Goal: Transaction & Acquisition: Purchase product/service

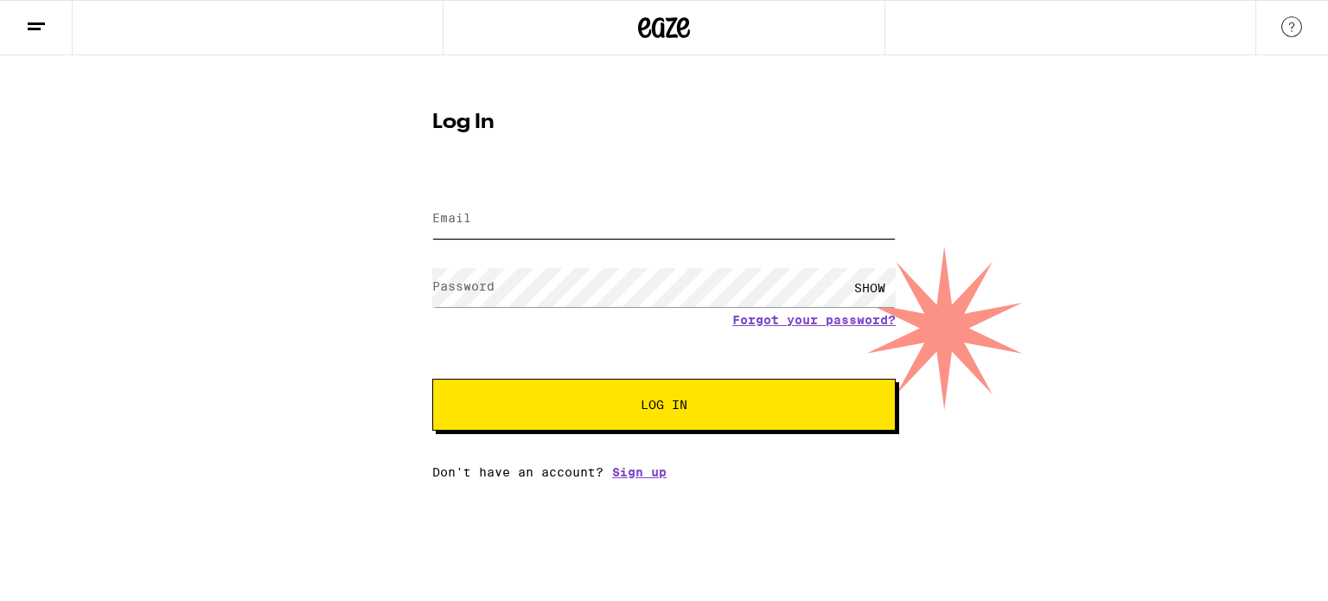
click at [598, 217] on input "Email" at bounding box center [663, 219] width 463 height 39
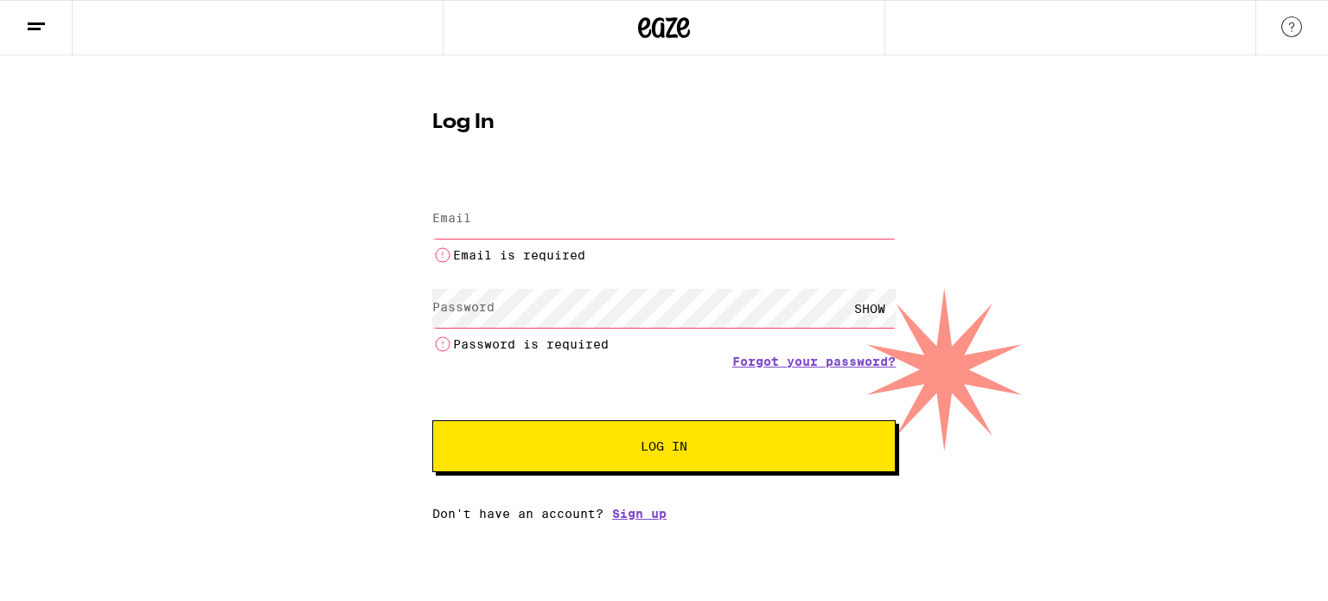
type input "[EMAIL_ADDRESS][DOMAIN_NAME]"
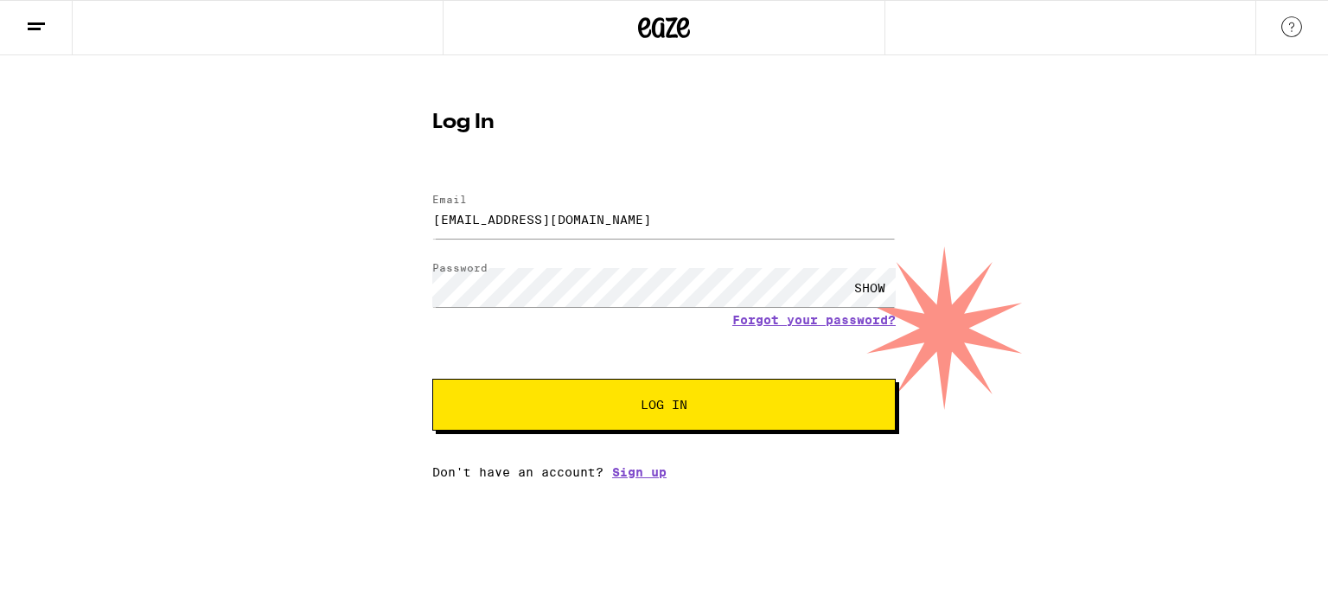
click at [643, 421] on button "Log In" at bounding box center [663, 405] width 463 height 52
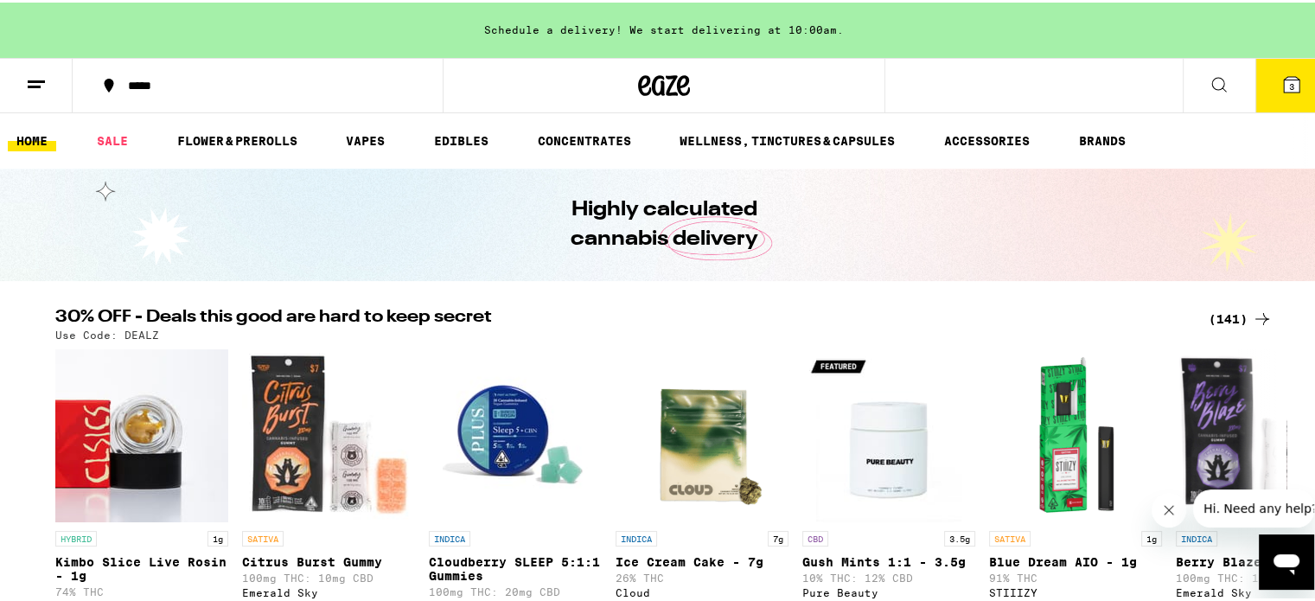
click at [41, 79] on line at bounding box center [36, 79] width 17 height 0
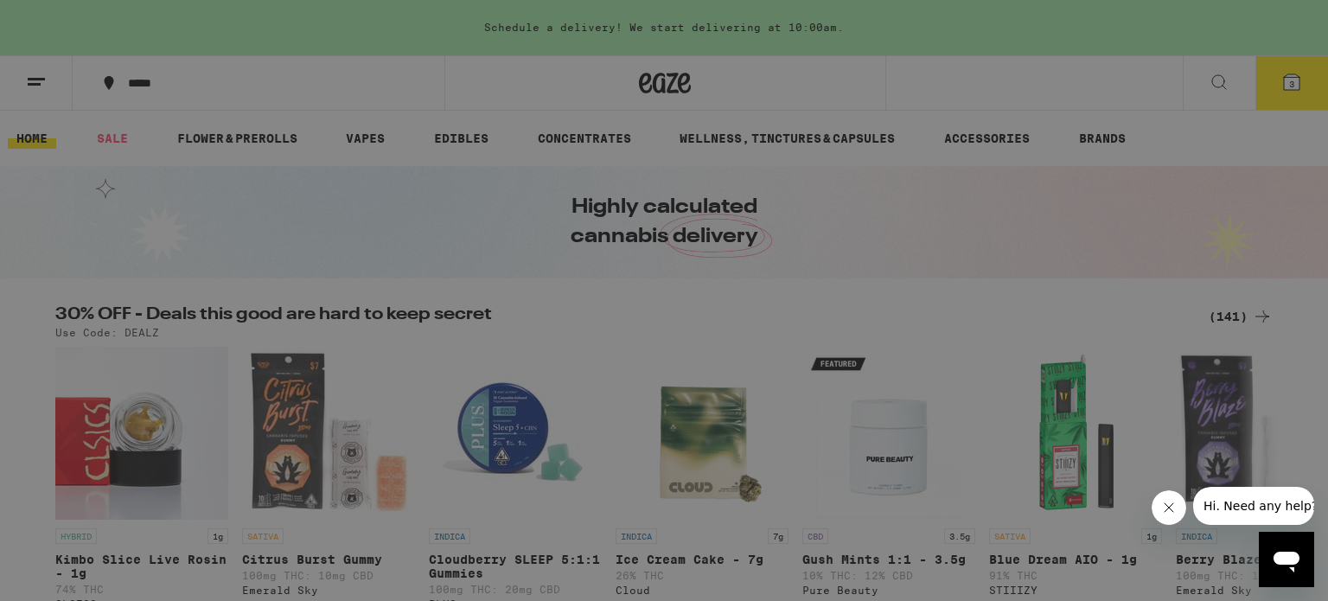
click at [207, 118] on div "Buy It Again" at bounding box center [149, 114] width 123 height 21
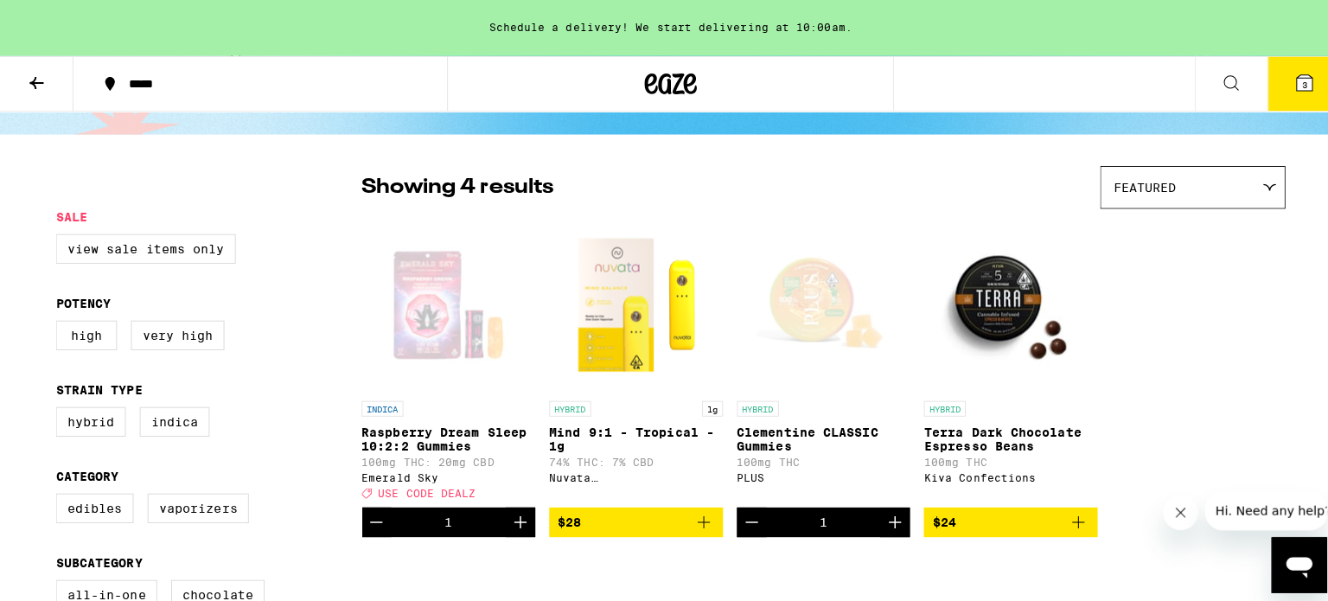
scroll to position [86, 0]
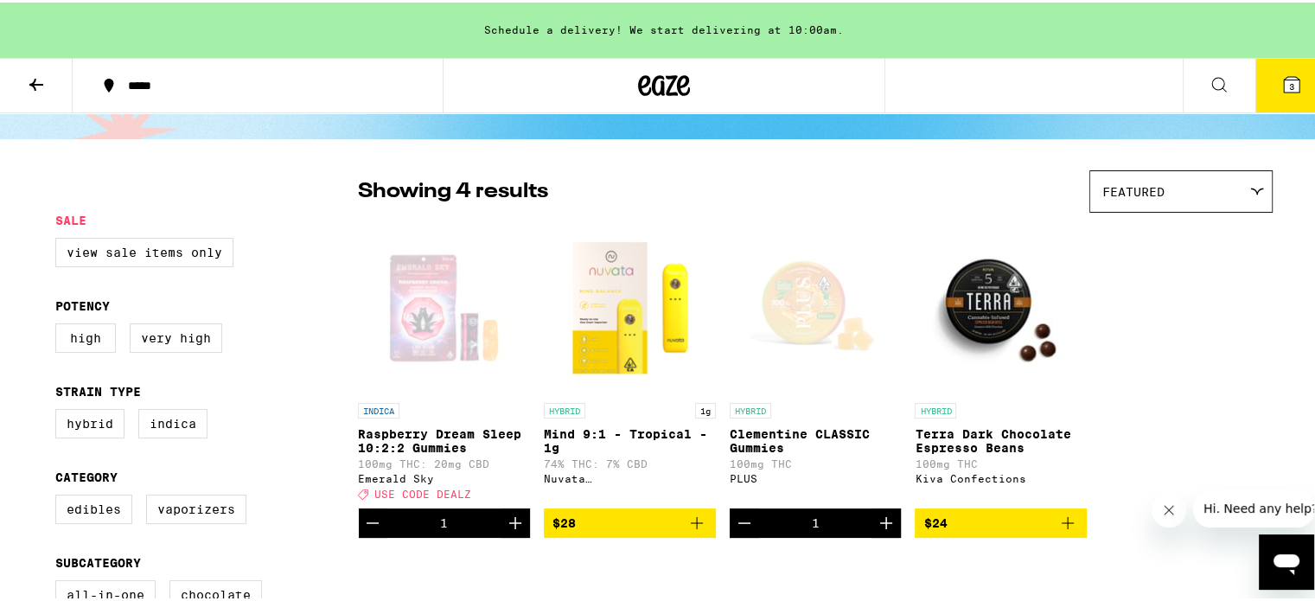
click at [505, 525] on icon "Increment" at bounding box center [515, 520] width 21 height 21
click at [1289, 82] on span "4" at bounding box center [1291, 84] width 5 height 10
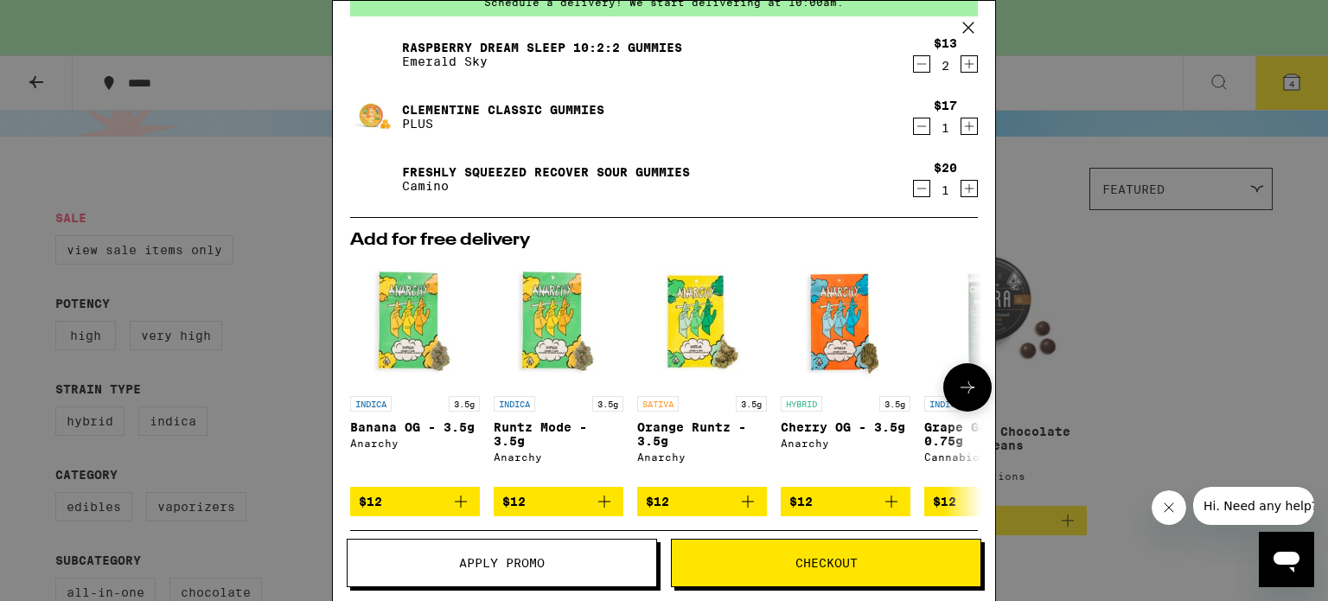
scroll to position [315, 0]
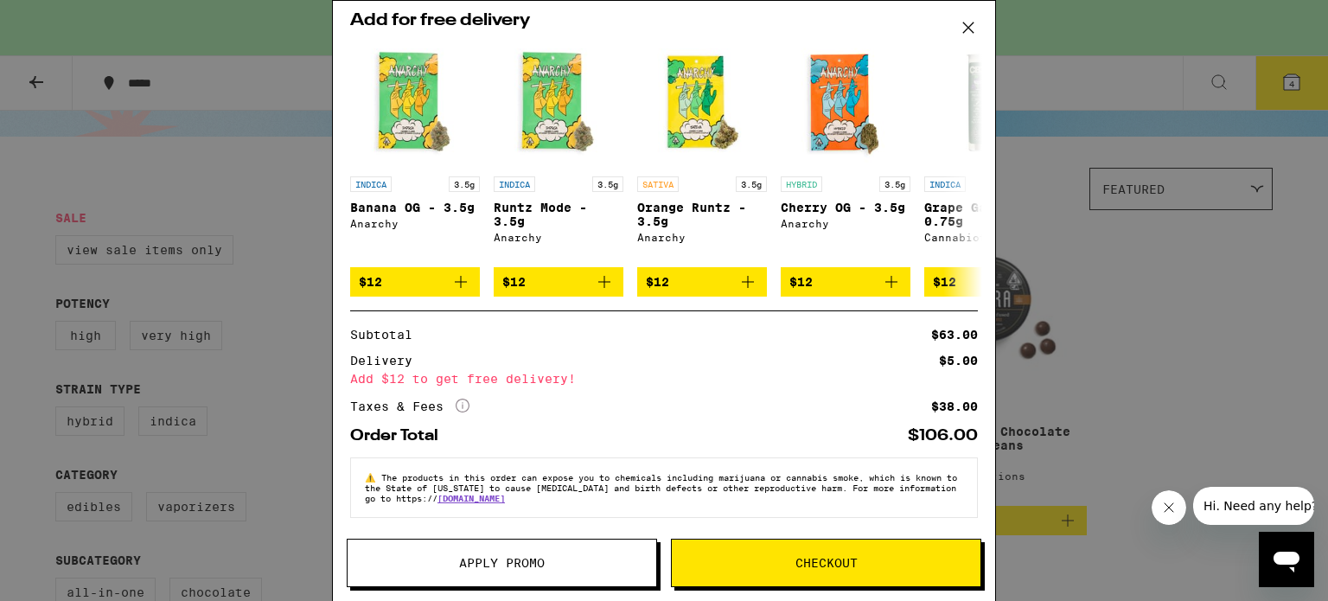
click at [462, 402] on icon at bounding box center [462, 405] width 14 height 14
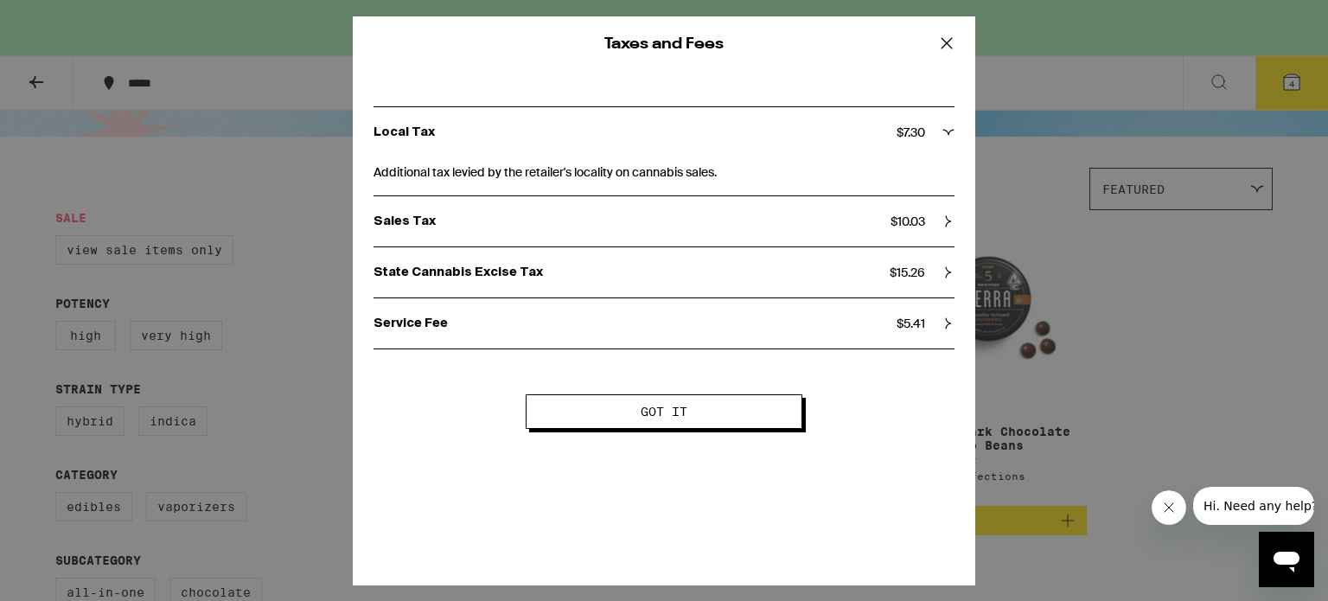
click at [944, 41] on icon at bounding box center [946, 43] width 26 height 26
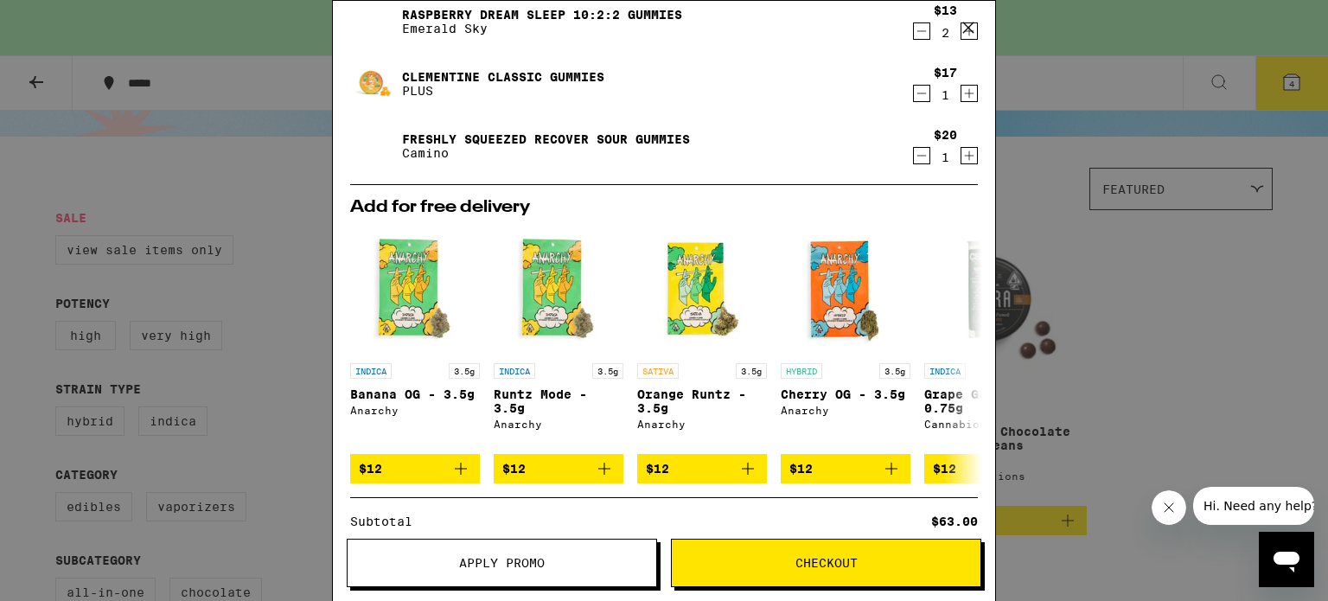
scroll to position [0, 0]
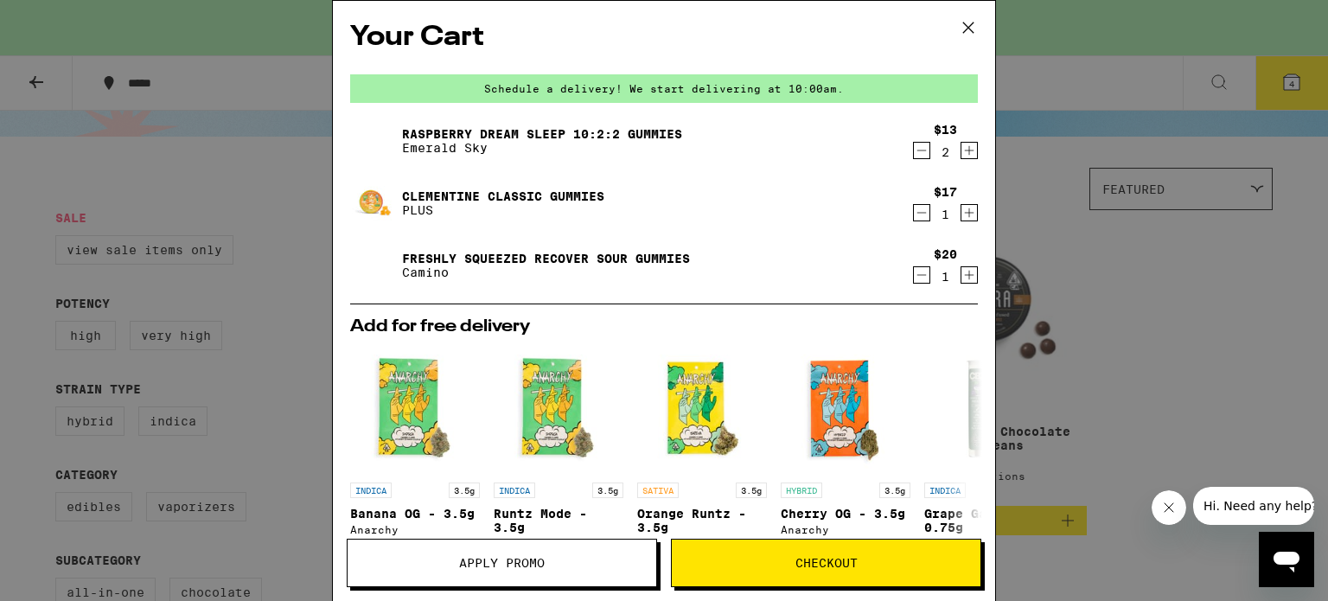
click at [961, 146] on icon "Increment" at bounding box center [969, 150] width 16 height 21
click at [498, 255] on link "Freshly Squeezed Recover Sour Gummies" at bounding box center [546, 259] width 288 height 14
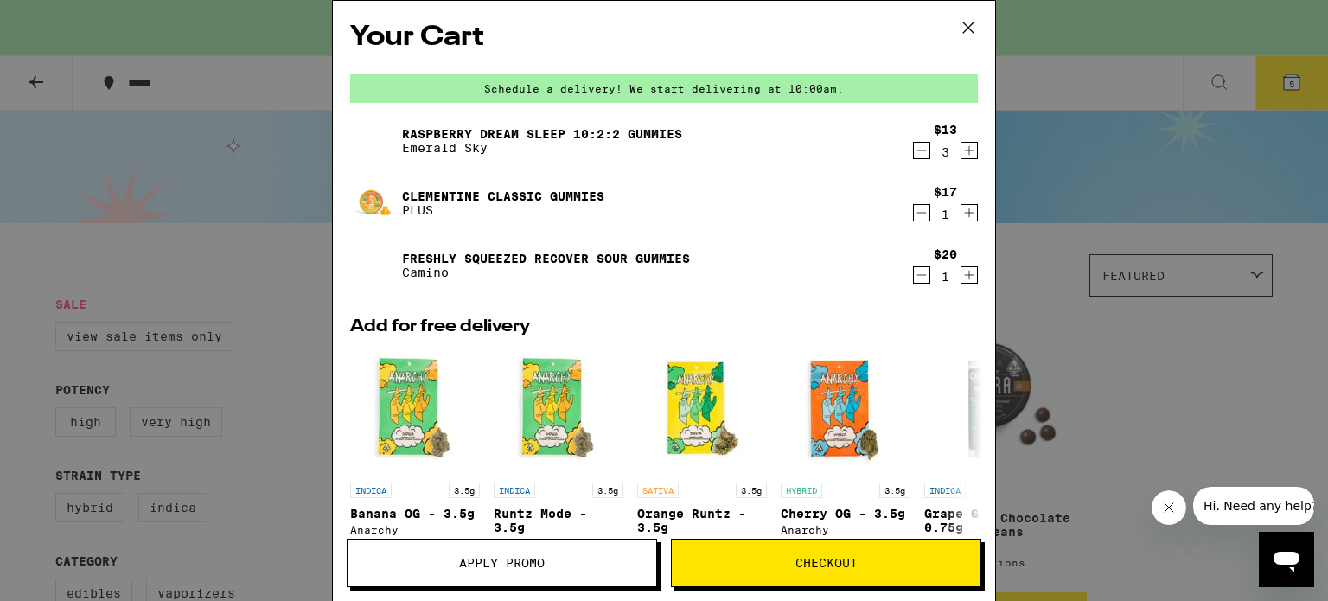
scroll to position [86, 0]
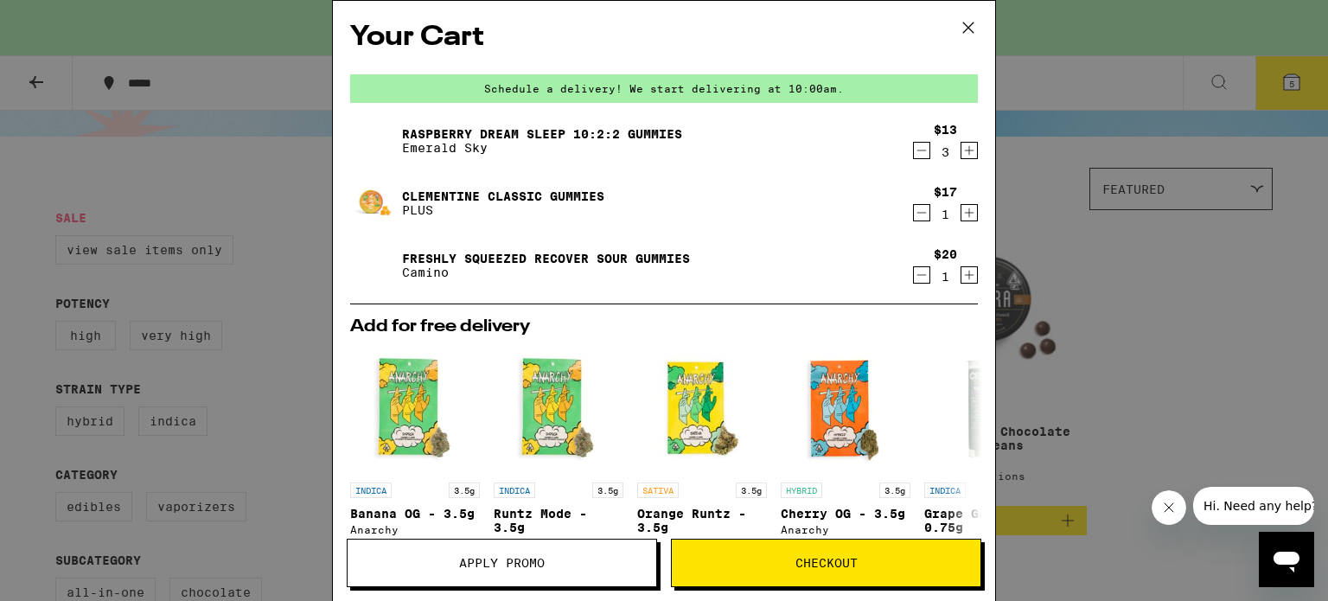
click at [506, 198] on link "Clementine CLASSIC Gummies" at bounding box center [503, 196] width 202 height 14
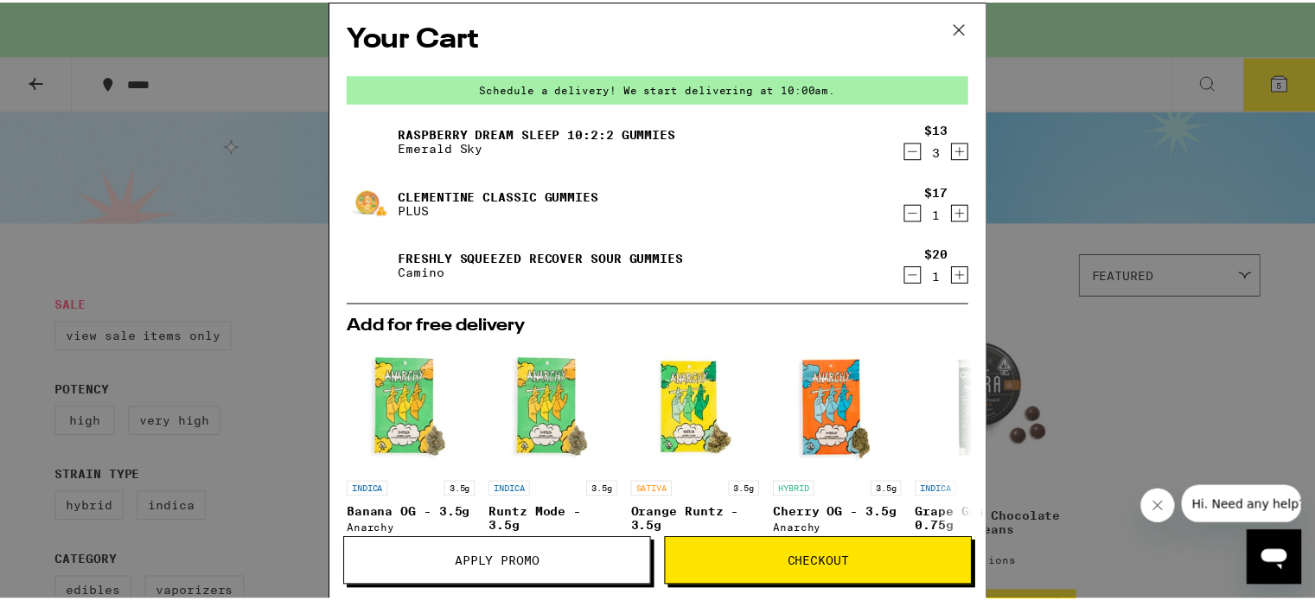
scroll to position [86, 0]
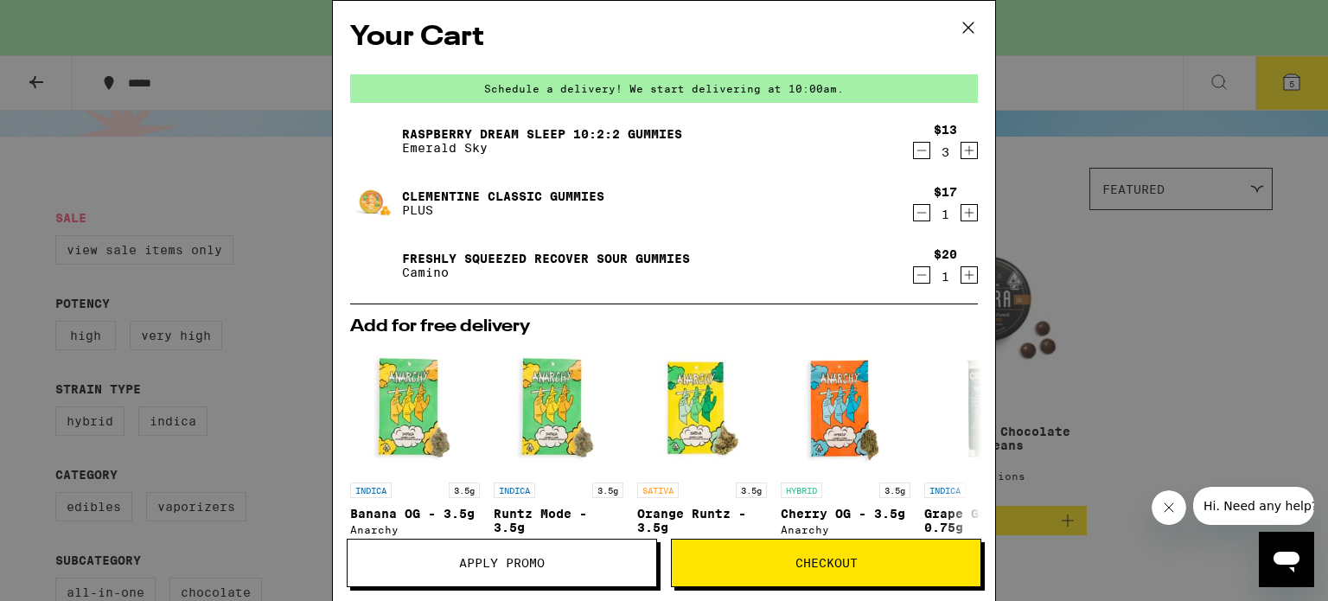
click at [958, 26] on icon at bounding box center [968, 28] width 26 height 26
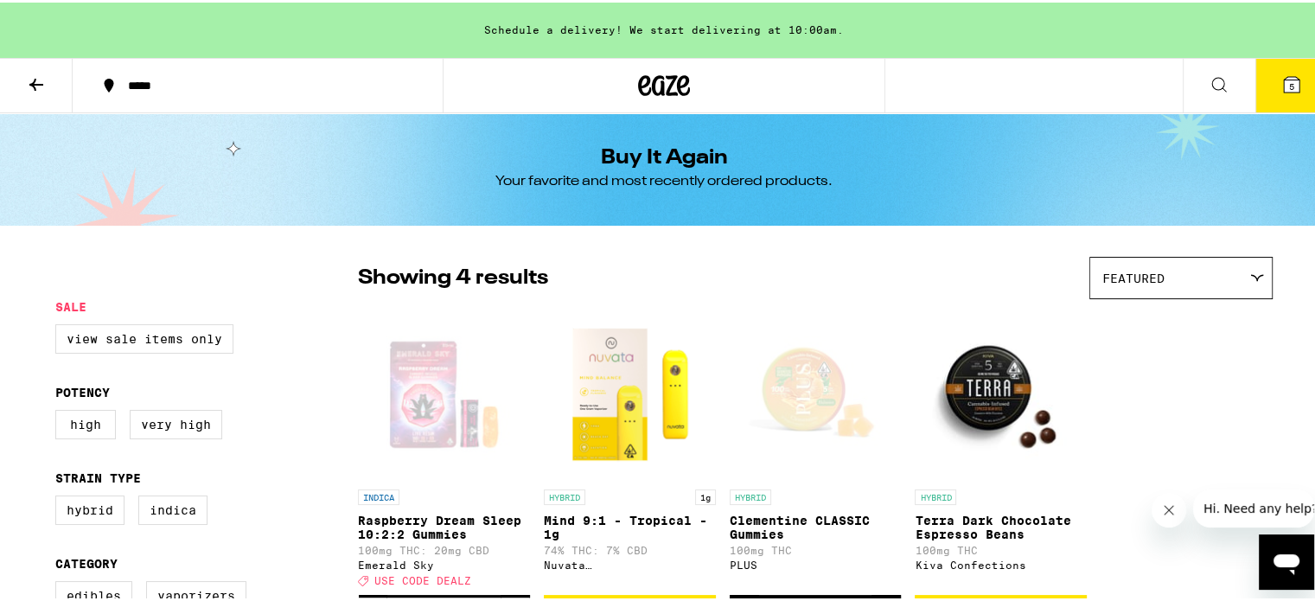
click at [1194, 80] on button at bounding box center [1218, 83] width 73 height 54
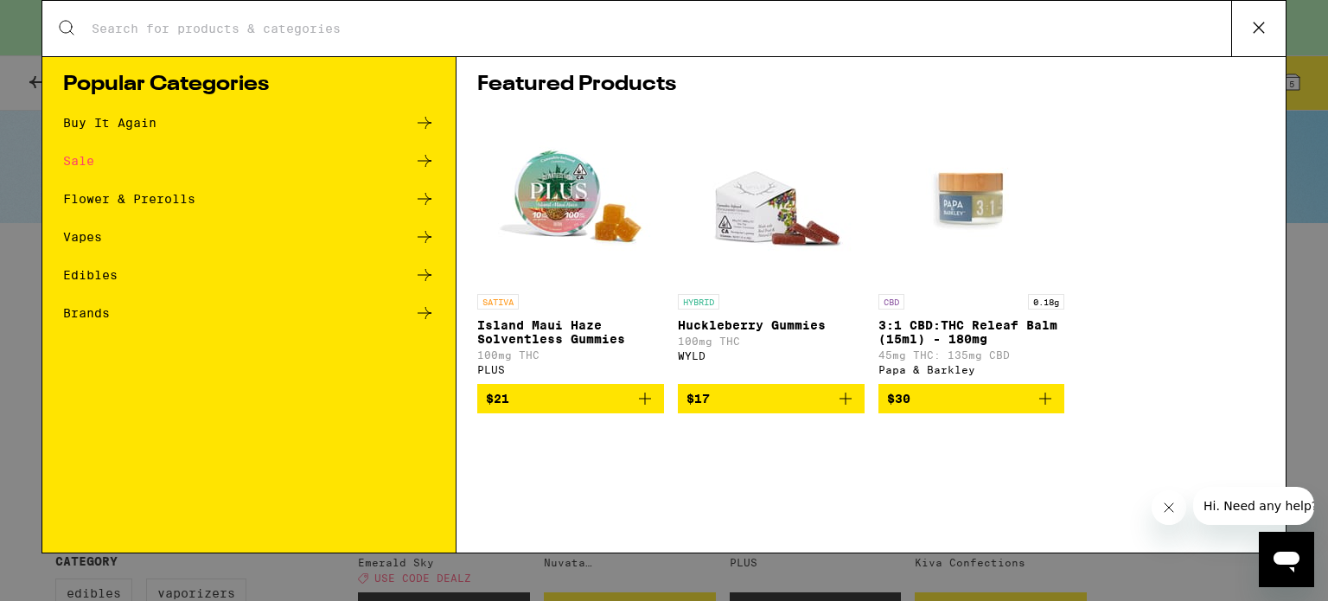
click at [418, 273] on icon at bounding box center [424, 274] width 21 height 21
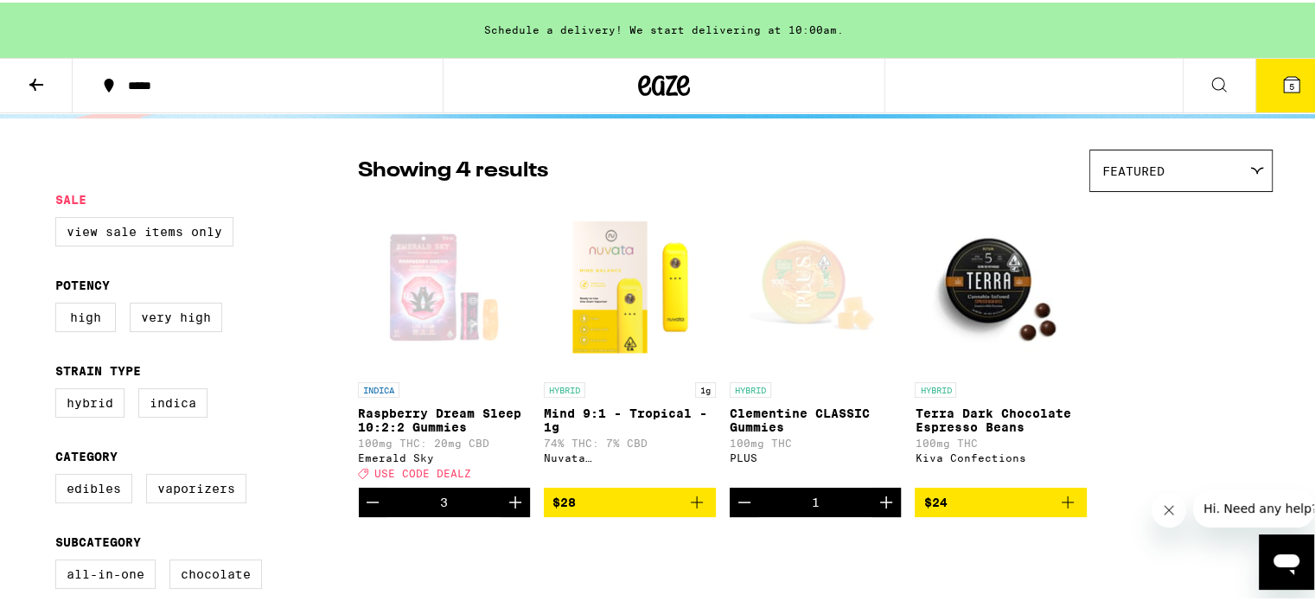
scroll to position [259, 0]
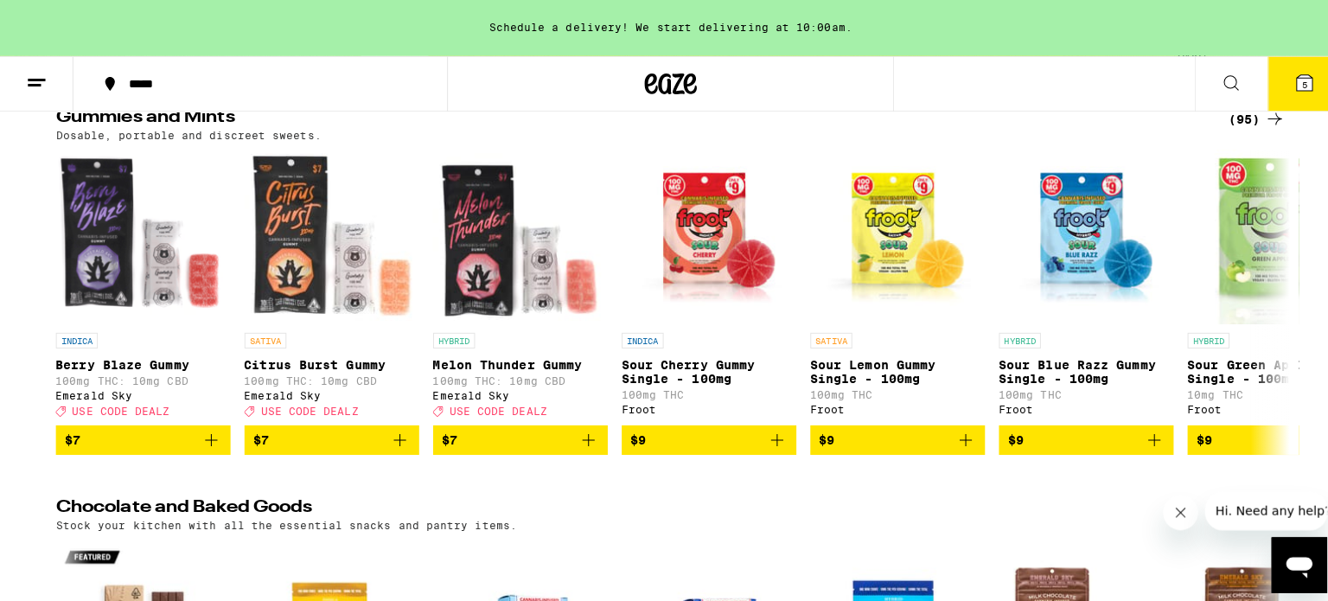
scroll to position [56, 0]
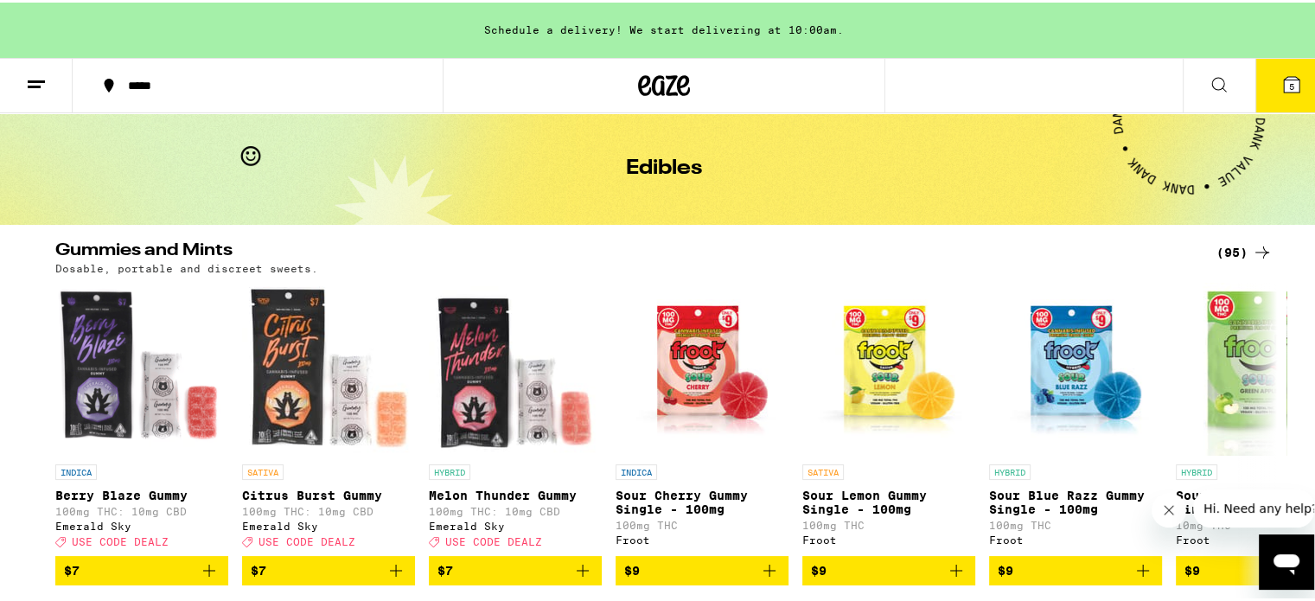
click at [1289, 87] on span "5" at bounding box center [1291, 84] width 5 height 10
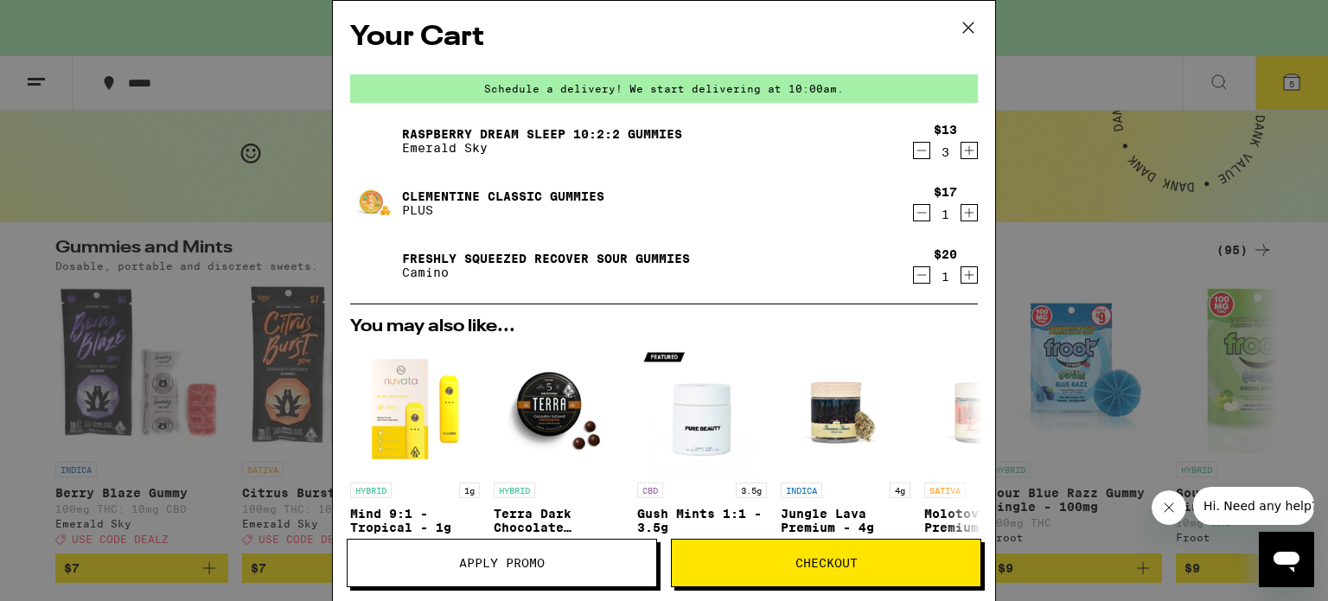
click at [825, 565] on span "Checkout" at bounding box center [826, 563] width 62 height 12
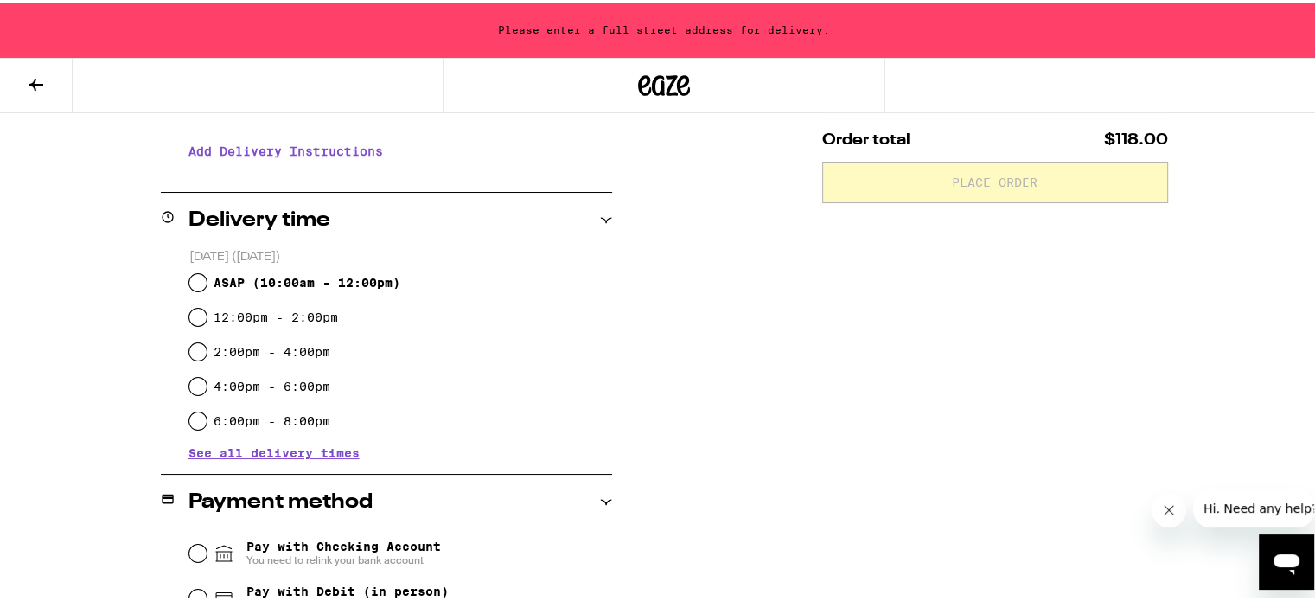
scroll to position [432, 0]
